Goal: Task Accomplishment & Management: Use online tool/utility

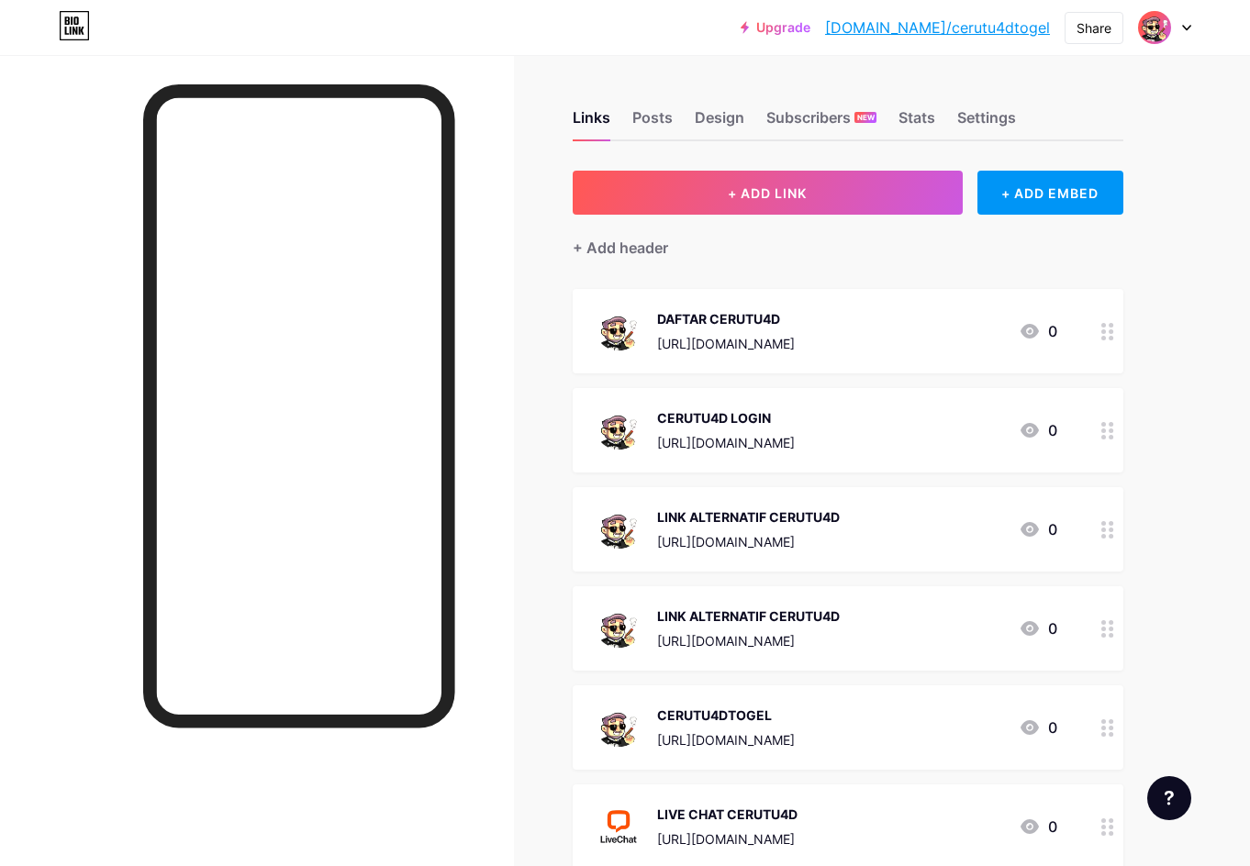
click at [770, 362] on div "DAFTAR CERUTU4D [URL][DOMAIN_NAME] 0" at bounding box center [848, 331] width 551 height 84
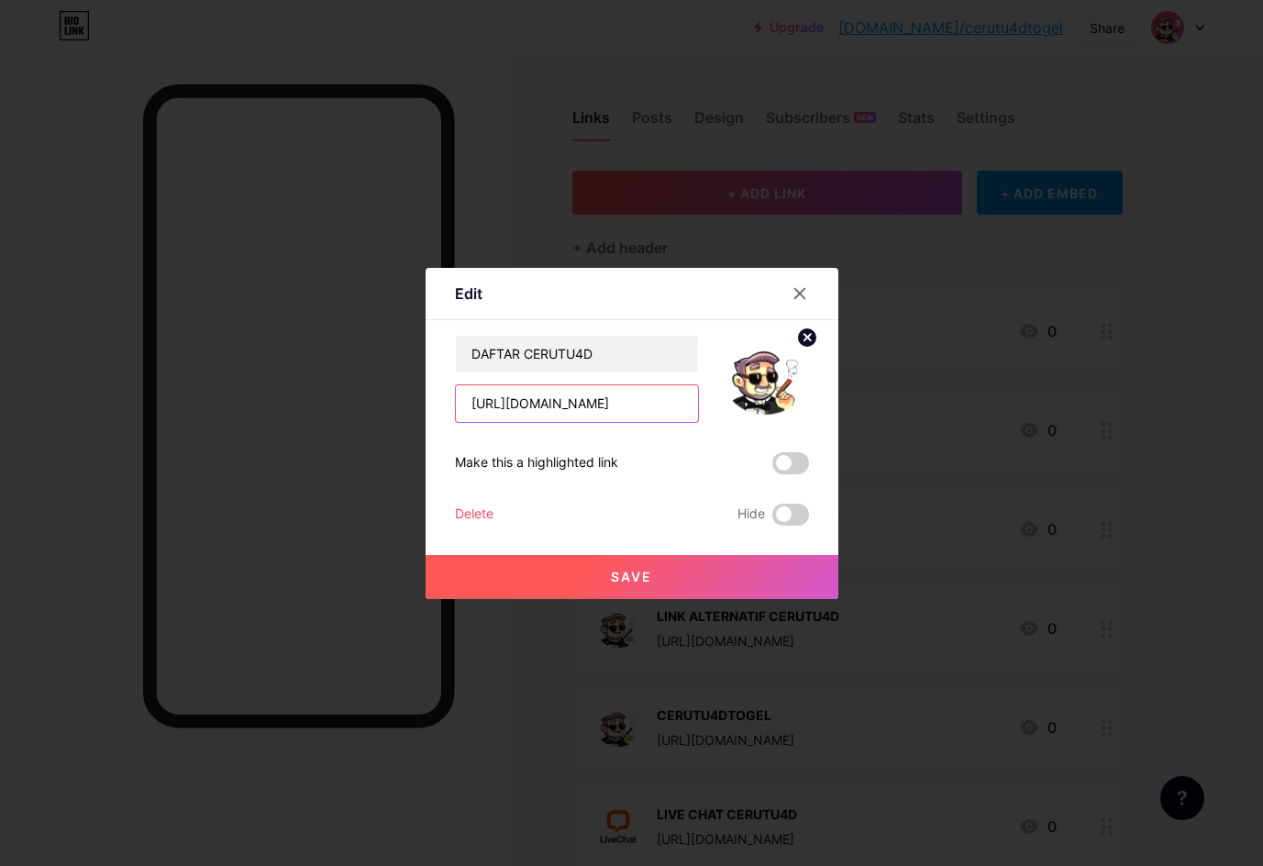
drag, startPoint x: 552, startPoint y: 407, endPoint x: 782, endPoint y: 425, distance: 230.1
click at [552, 407] on input "[URL][DOMAIN_NAME]" at bounding box center [577, 403] width 242 height 37
type input "[URL][DOMAIN_NAME]"
click at [681, 586] on button "Save" at bounding box center [632, 577] width 413 height 44
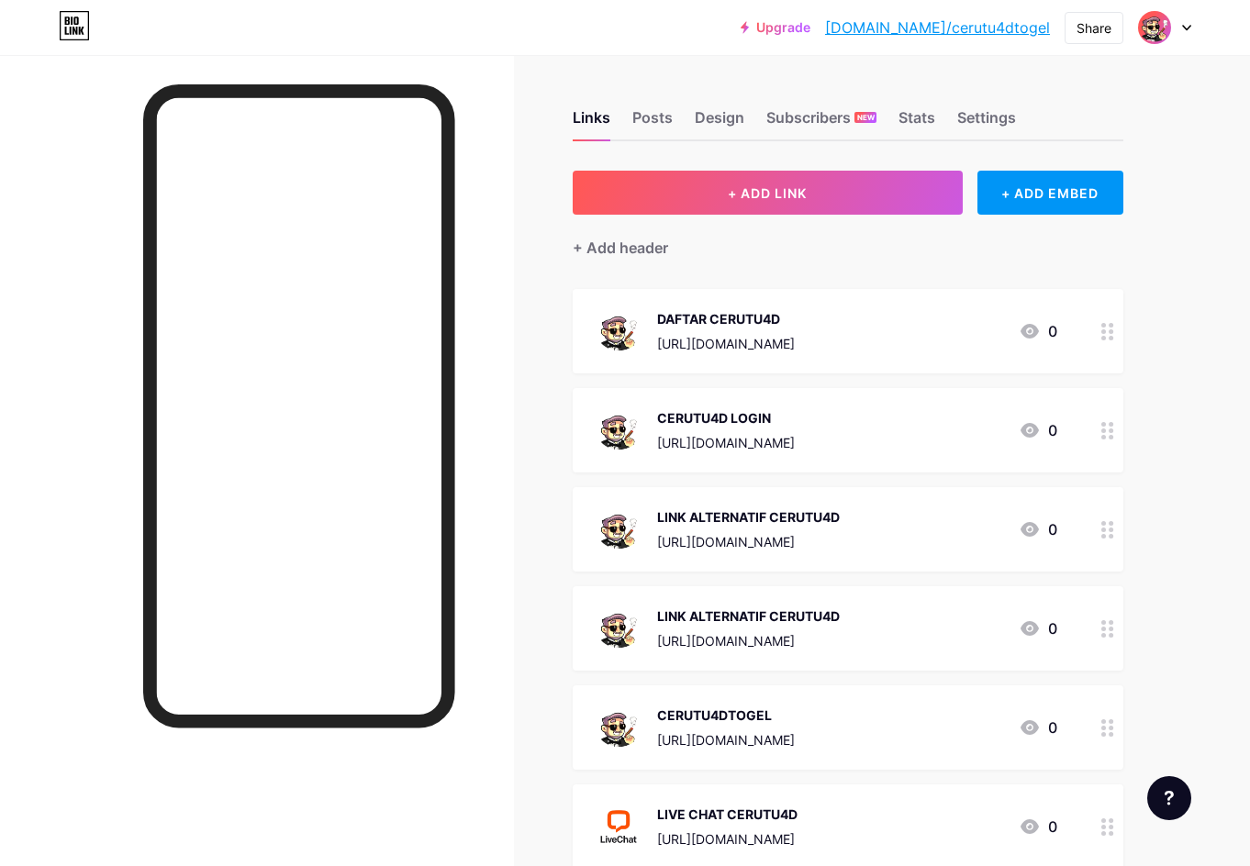
click at [709, 436] on div "[URL][DOMAIN_NAME]" at bounding box center [726, 442] width 138 height 19
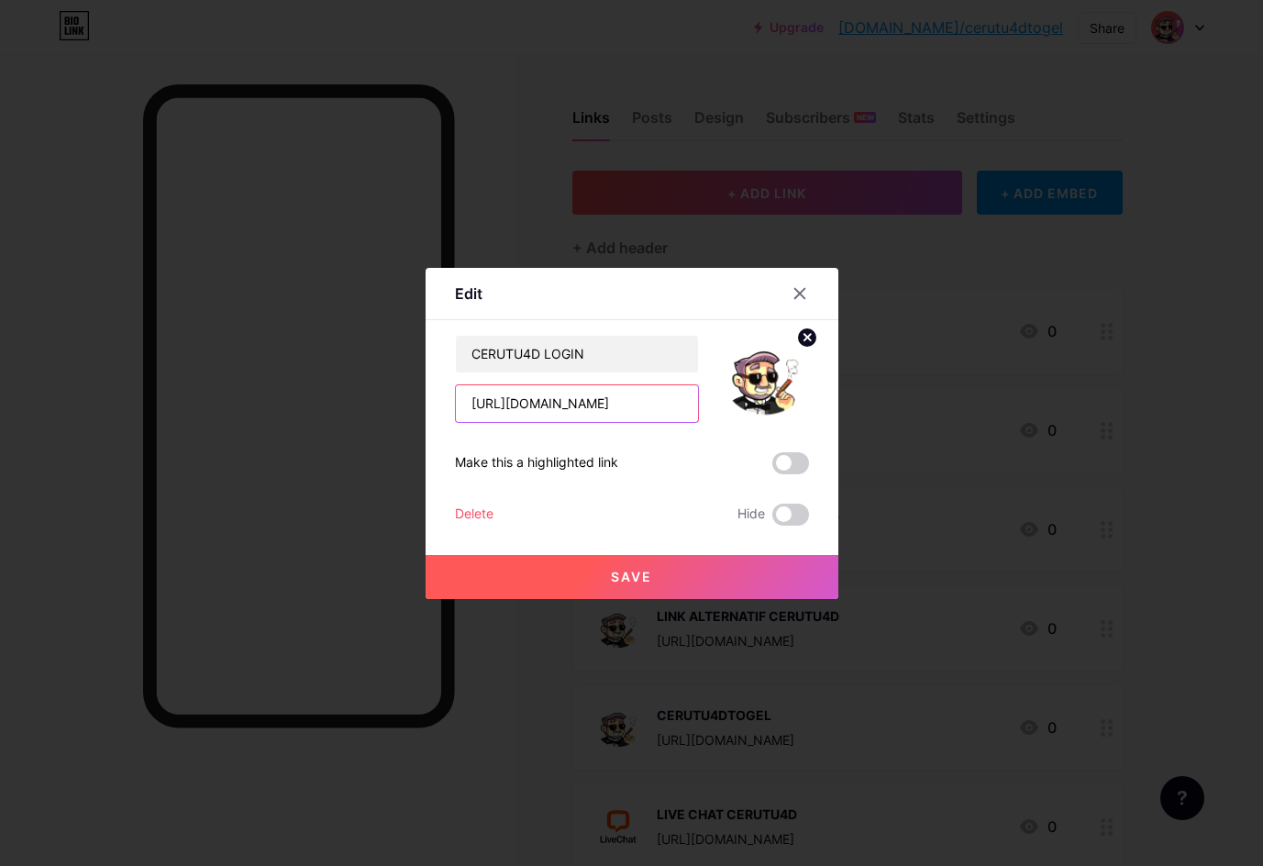
click at [554, 407] on input "[URL][DOMAIN_NAME]" at bounding box center [577, 403] width 242 height 37
type input "[URL][DOMAIN_NAME]"
click at [707, 587] on button "Save" at bounding box center [632, 577] width 413 height 44
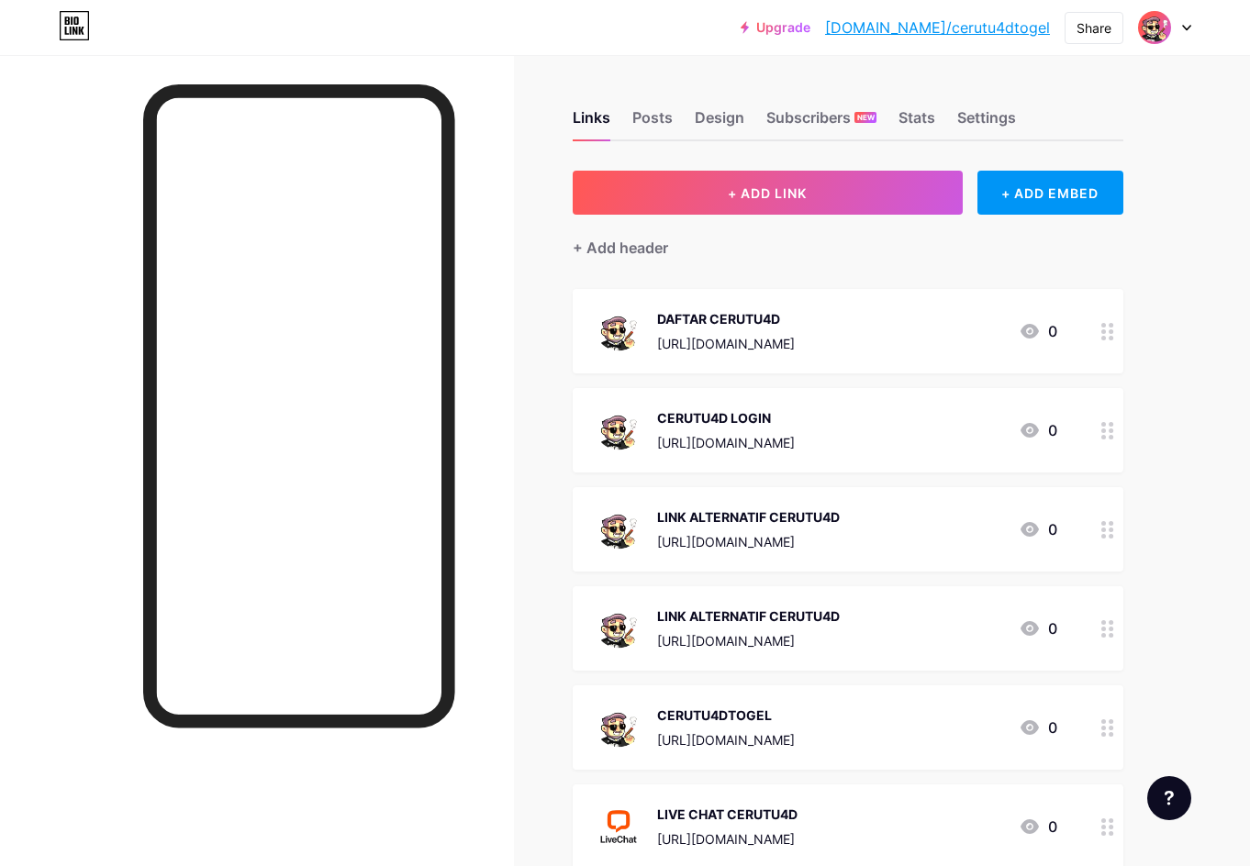
click at [43, 443] on div at bounding box center [257, 488] width 514 height 866
